Goal: Obtain resource: Obtain resource

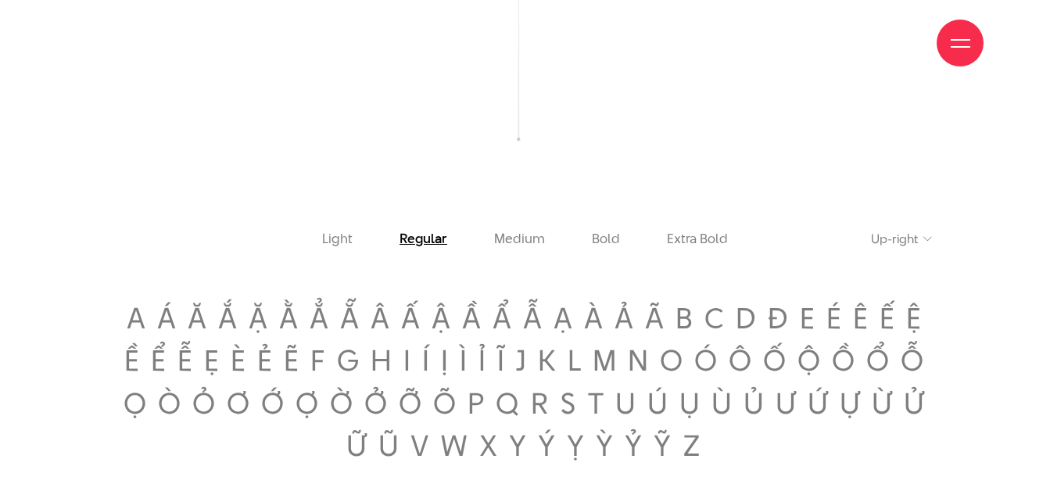
scroll to position [1800, 0]
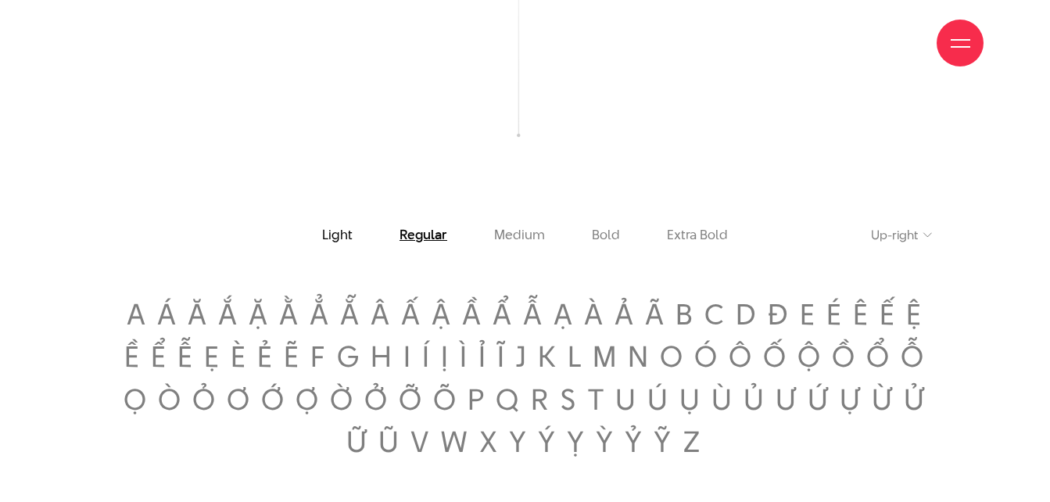
click at [346, 242] on link "Light" at bounding box center [337, 235] width 31 height 15
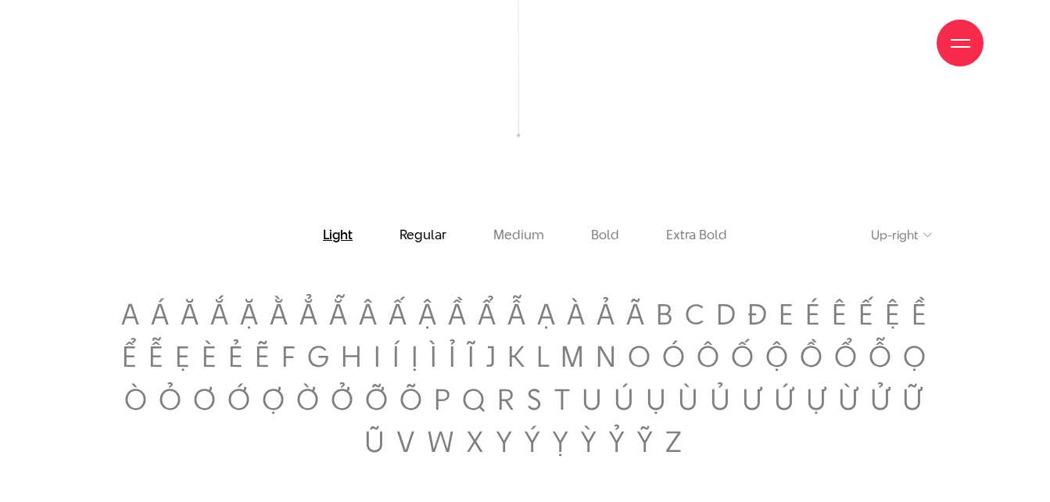
click at [430, 241] on link "Regular" at bounding box center [423, 235] width 47 height 15
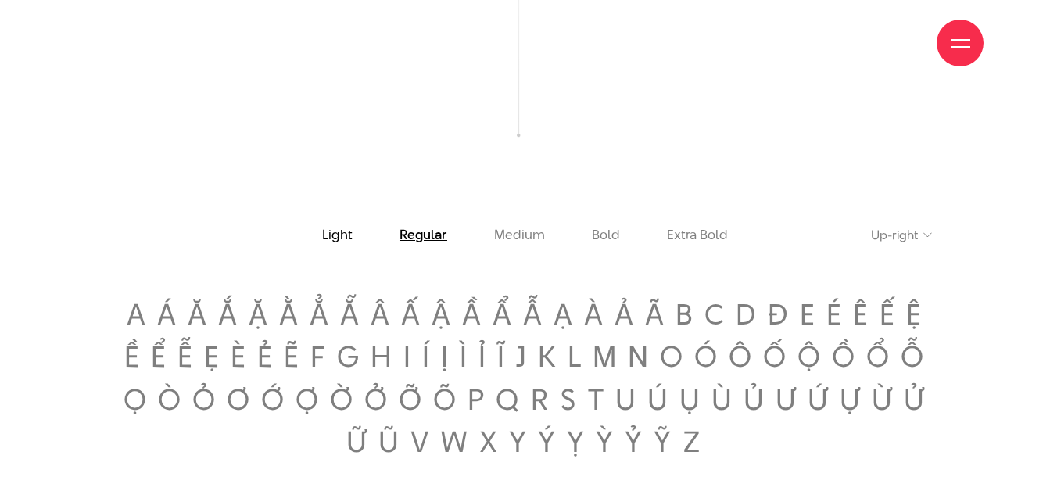
click at [336, 239] on link "Light" at bounding box center [337, 235] width 31 height 15
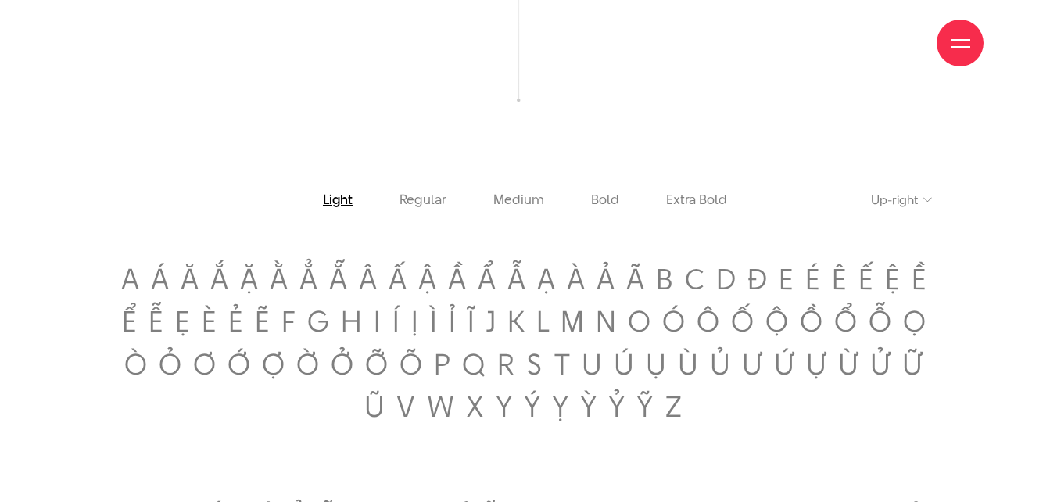
scroll to position [1837, 0]
click at [609, 206] on link "Bold" at bounding box center [605, 198] width 28 height 15
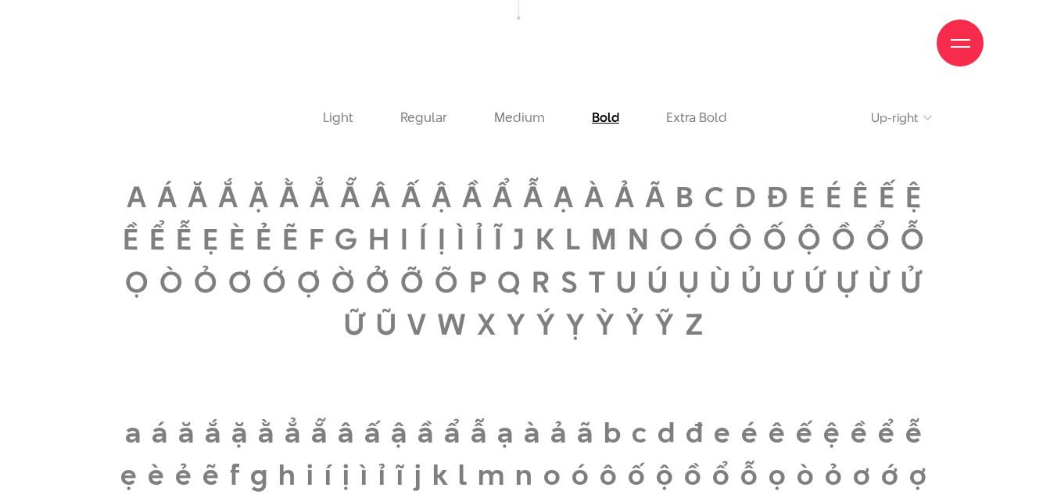
scroll to position [1919, 0]
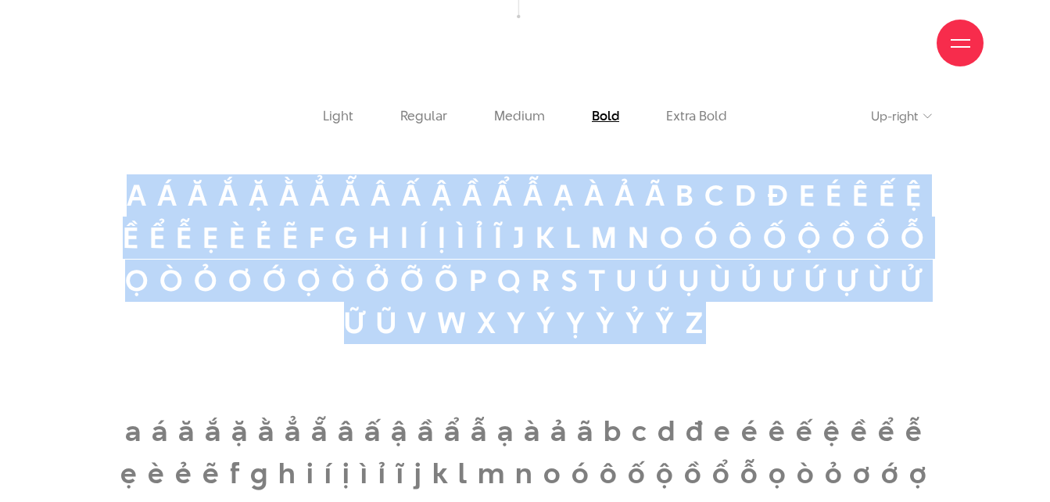
drag, startPoint x: 125, startPoint y: 201, endPoint x: 800, endPoint y: 330, distance: 687.2
click at [800, 330] on span "a á ă ắ ặ ằ ẳ ẵ â ấ ậ ầ ẩ ẫ ạ à ả ã b c d đ e é ê ế ệ ề ể ễ ẹ è ẻ ẽ f g h i í ị…" at bounding box center [524, 259] width 815 height 170
copy span "a á ă ắ ặ ằ ẳ ẵ â ấ ậ ầ ẩ ẫ ạ à ả ã b c d đ e é ê ế ệ ề ể ễ ẹ è ẻ ẽ f g h i í ị…"
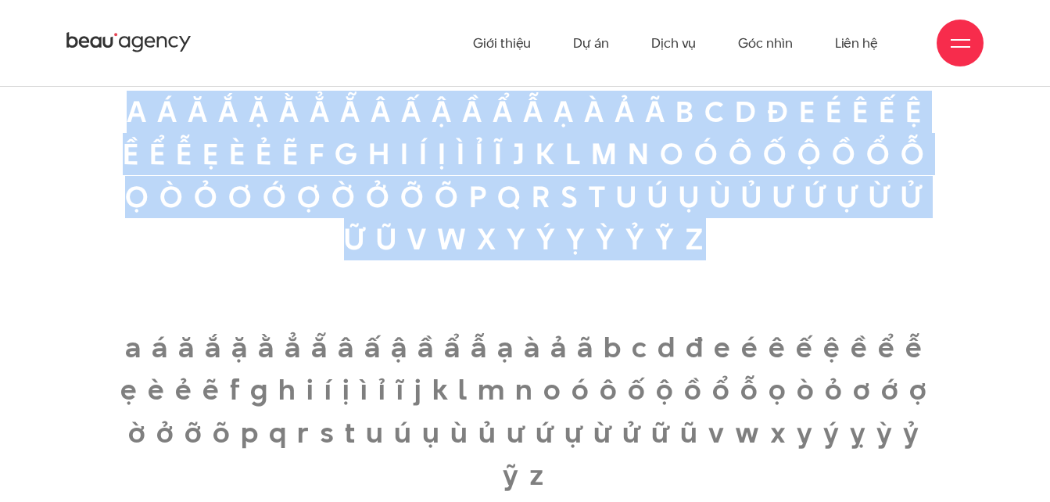
scroll to position [2001, 0]
click at [153, 115] on span "a á ă ắ ặ ằ ẳ ẵ â ấ ậ ầ ẩ ẫ ạ à ả ã b c d đ e é ê ế ệ ề ể ễ ẹ è ẻ ẽ f g h i í ị…" at bounding box center [524, 177] width 815 height 170
drag, startPoint x: 124, startPoint y: 112, endPoint x: 814, endPoint y: 242, distance: 701.9
click at [814, 242] on span "a á ă ắ ặ ằ ẳ ẵ â ấ ậ ầ ẩ ẫ ạ à ả ã b c d đ e é ê ế ệ ề ể ễ ẹ è ẻ ẽ f g h i í ị…" at bounding box center [524, 177] width 815 height 170
copy span "a á ă ắ ặ ằ ẳ ẵ â ấ ậ ầ ẩ ẫ ạ à ả ã b c d đ e é ê ế ệ ề ể ễ ẹ è ẻ ẽ f g h i í ị…"
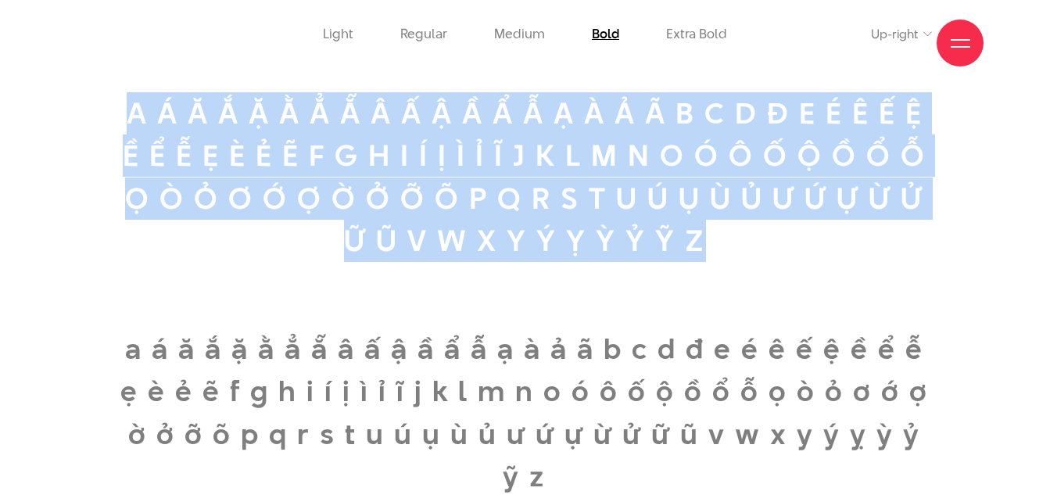
scroll to position [2295, 0]
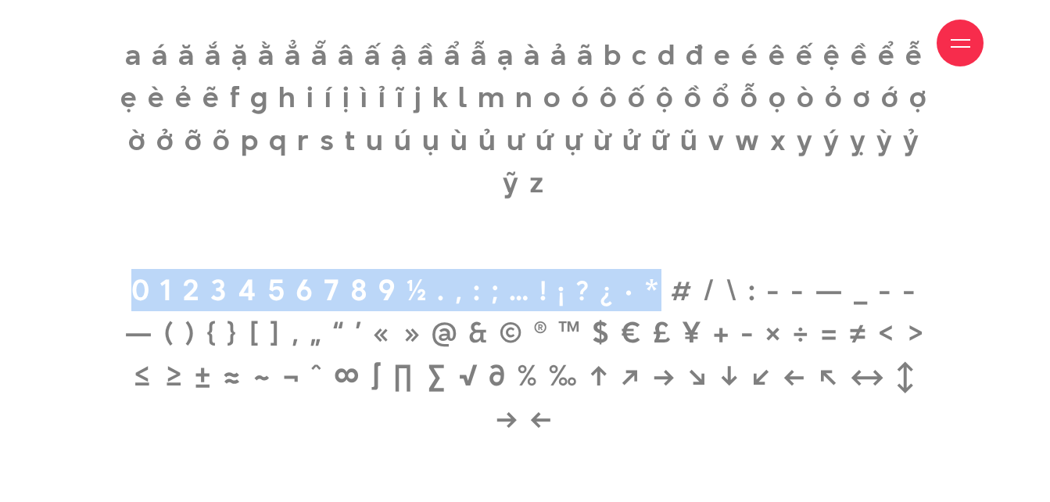
drag, startPoint x: 127, startPoint y: 296, endPoint x: 656, endPoint y: 312, distance: 529.7
click at [656, 312] on span "0 1 2 3 4 5 6 7 8 9 ½ . , : ; … ! ¡ ? ¿ · * # / \ : - - — _ - - — ( ) { } [ ] ‚…" at bounding box center [524, 354] width 815 height 170
copy span "0 1 2 3 4 5 6 7 8 9 ½ . , : ; … ! ¡ ? ¿ · *"
click at [135, 287] on span "0 1 2 3 4 5 6 7 8 9 ½ . , : ; … ! ¡ ? ¿ · * # / \ : - - — _ - - — ( ) { } [ ] ‚…" at bounding box center [524, 354] width 815 height 170
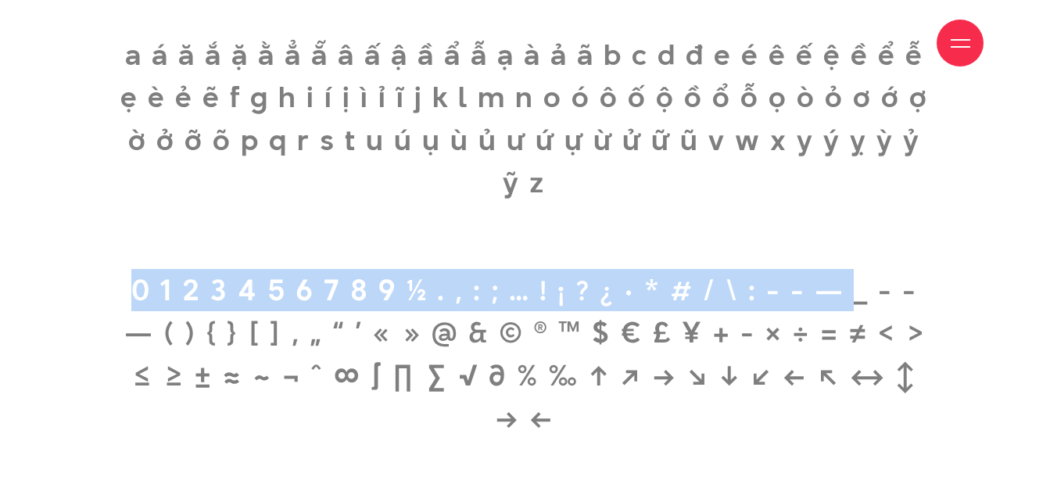
drag, startPoint x: 135, startPoint y: 287, endPoint x: 863, endPoint y: 309, distance: 728.5
click at [863, 309] on span "0 1 2 3 4 5 6 7 8 9 ½ . , : ; … ! ¡ ? ¿ · * # / \ : - - — _ - - — ( ) { } [ ] ‚…" at bounding box center [524, 354] width 815 height 170
copy span "0 1 2 3 4 5 6 7 8 9 ½ . , : ; … ! ¡ ? ¿ · * # / \ : - - —"
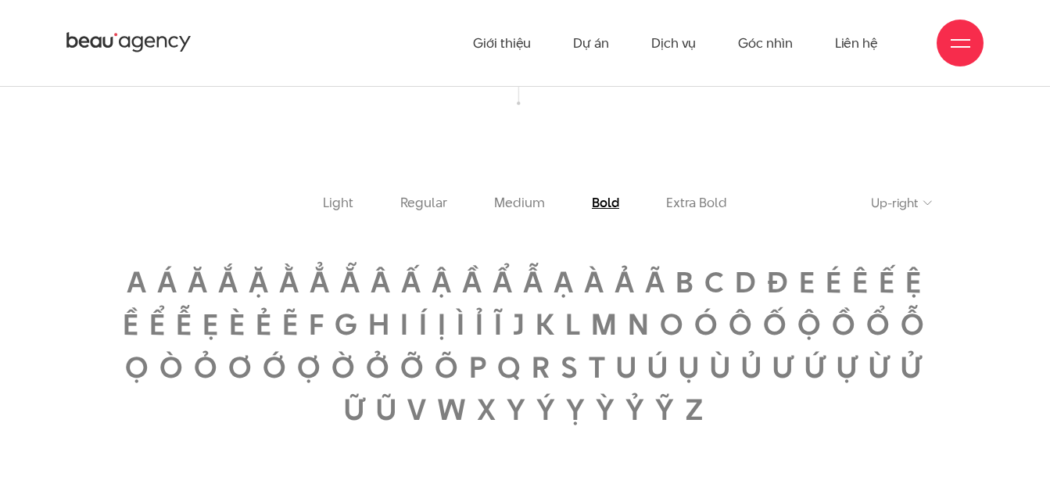
scroll to position [0, 0]
